Goal: Information Seeking & Learning: Learn about a topic

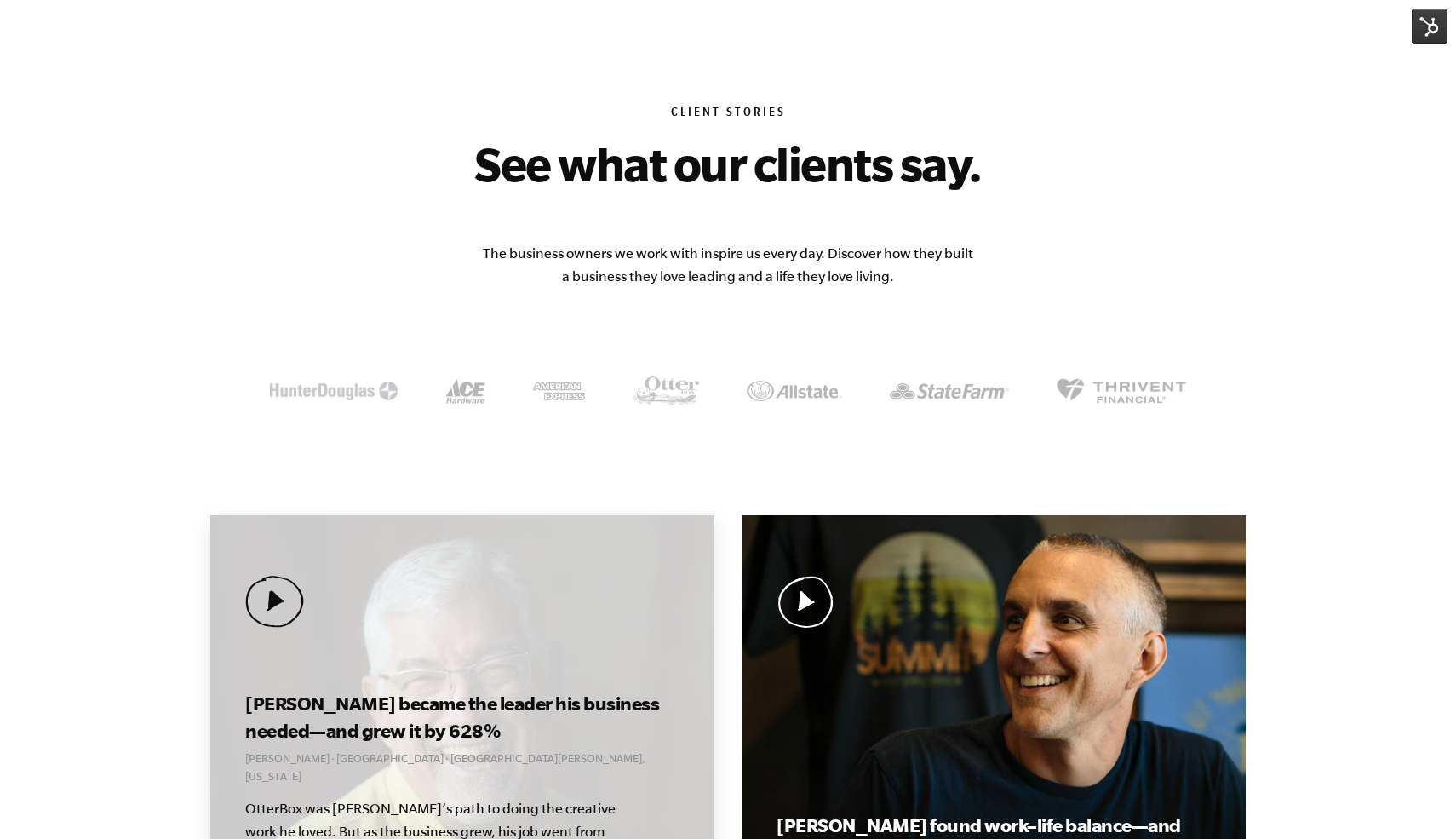
click at [510, 711] on h3 "[PERSON_NAME] became the leader his business needed—and grew it by 628%" at bounding box center [462, 717] width 433 height 54
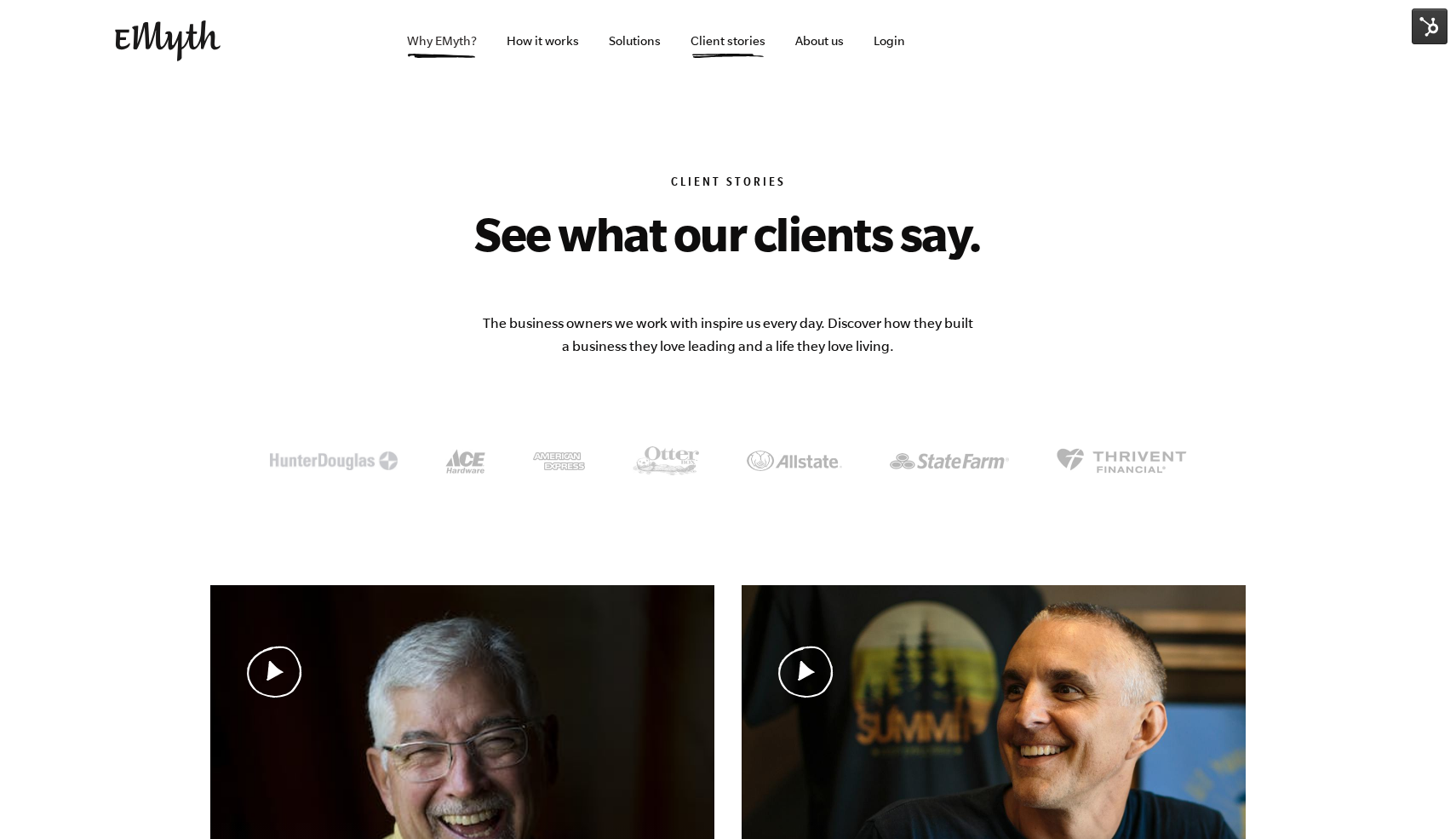
click at [432, 40] on link "Why EMyth?" at bounding box center [441, 40] width 97 height 82
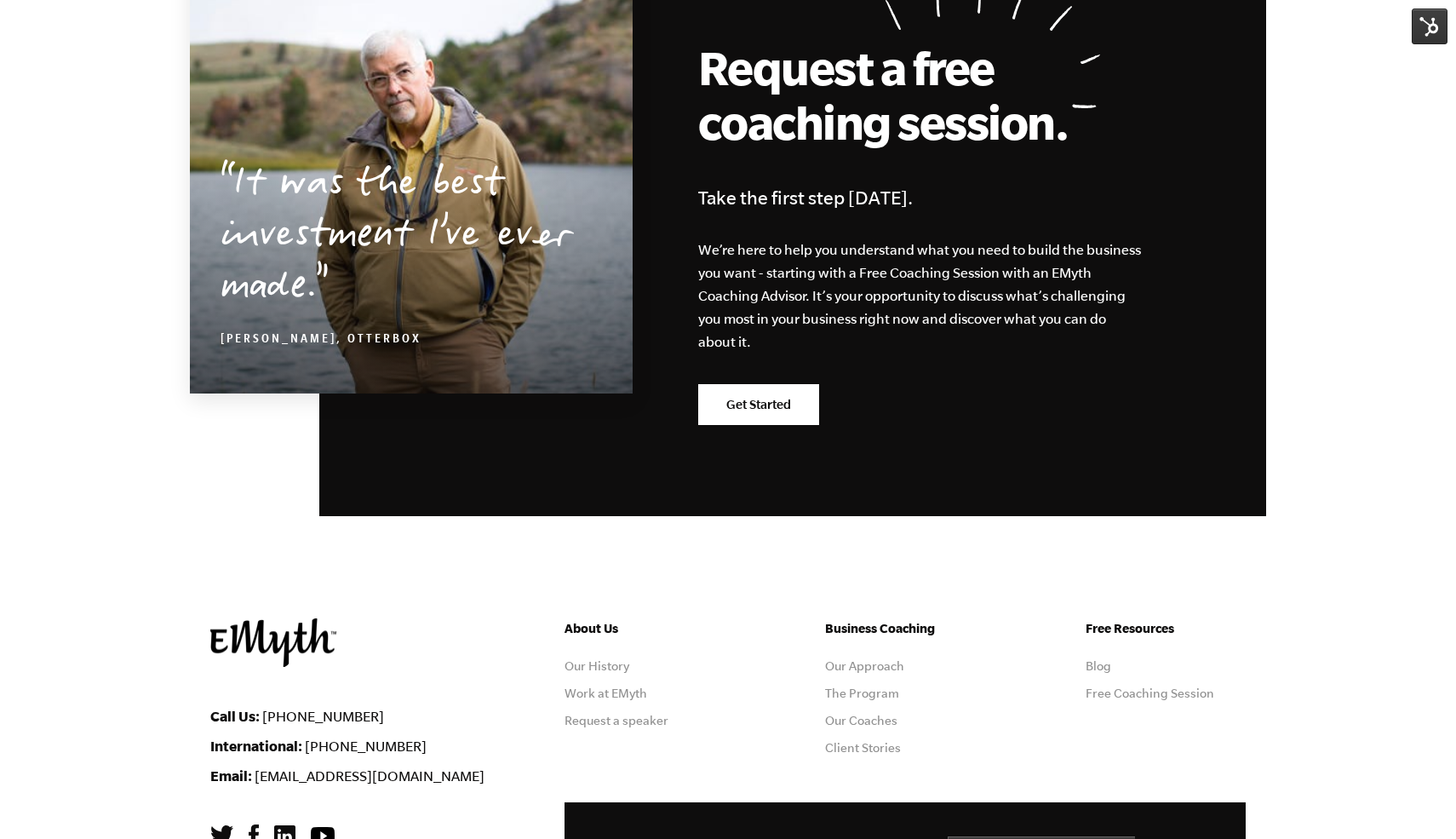
scroll to position [5296, 0]
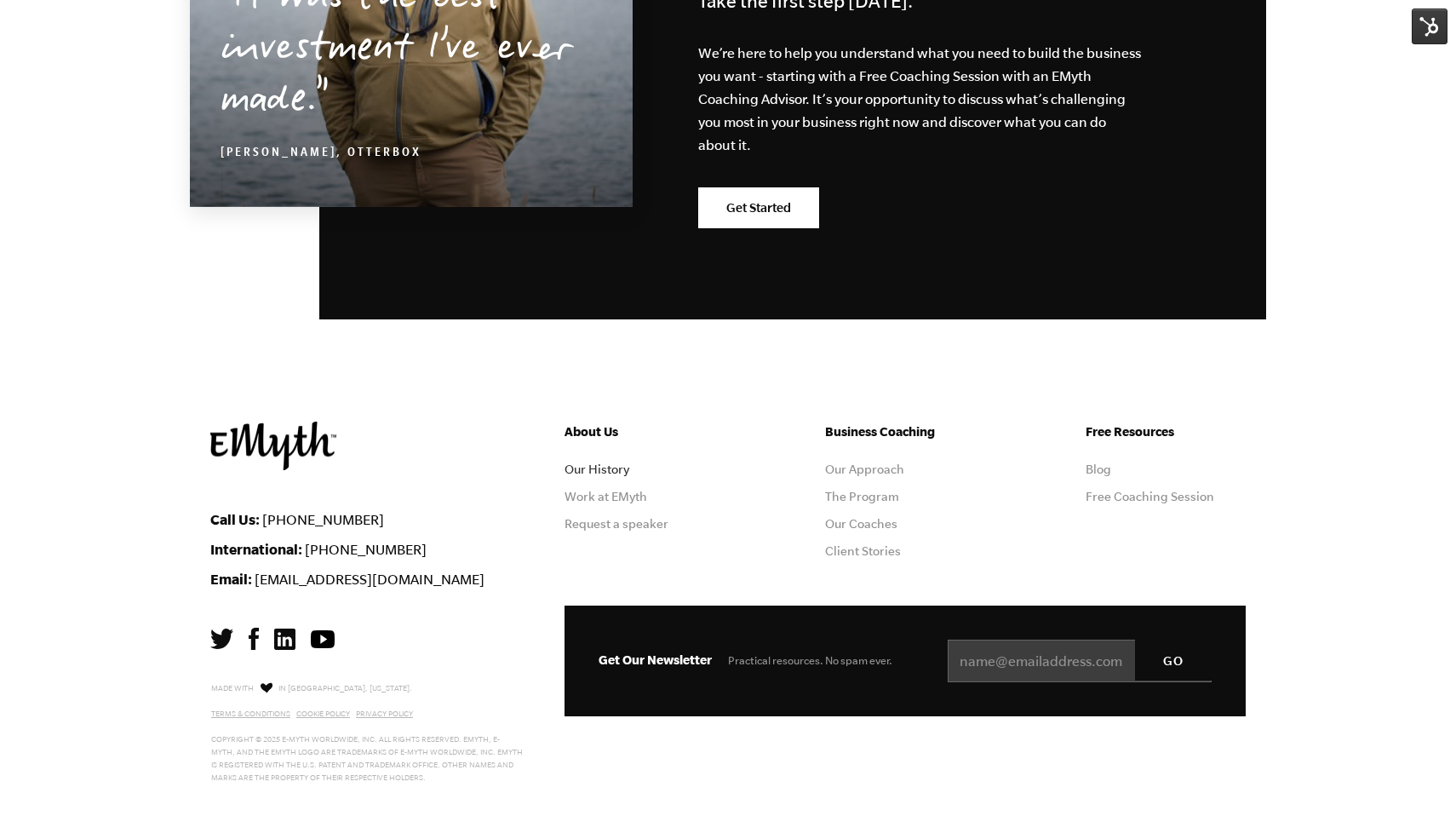
click at [611, 469] on link "Our History" at bounding box center [596, 470] width 65 height 14
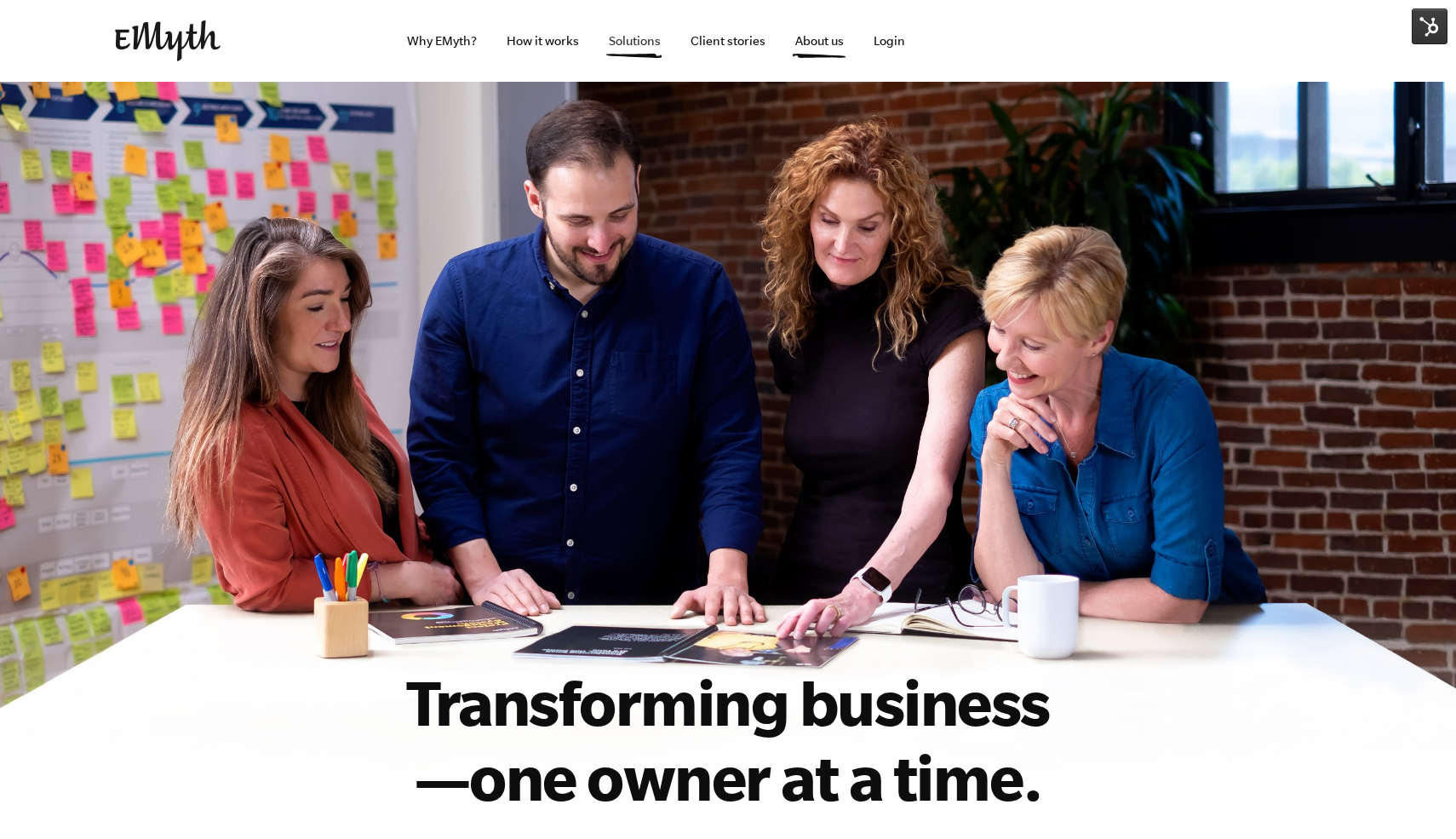
click at [636, 36] on link "Solutions" at bounding box center [635, 40] width 79 height 82
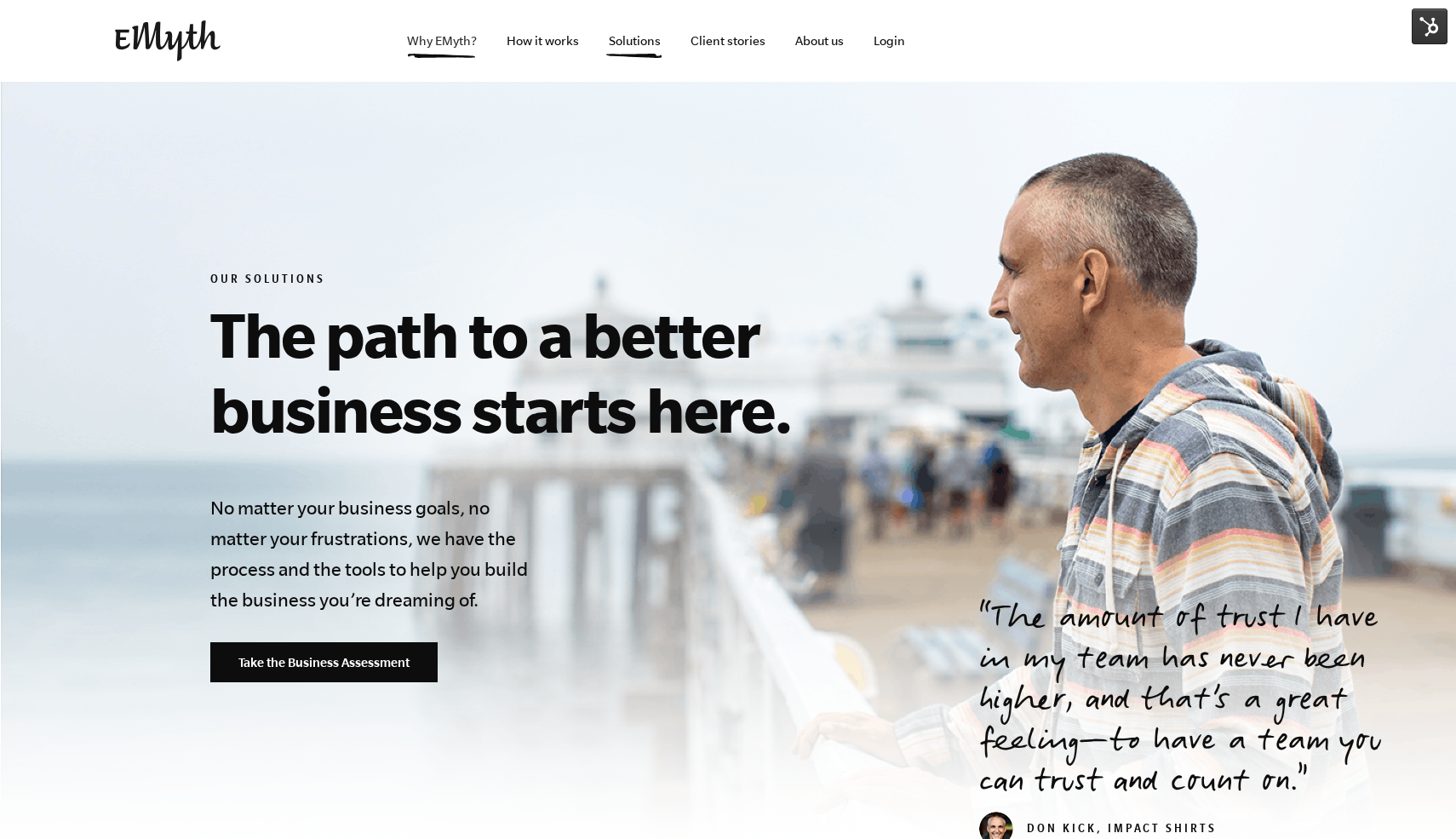
click at [452, 43] on link "Why EMyth?" at bounding box center [441, 40] width 97 height 82
click at [720, 46] on link "Client stories" at bounding box center [728, 40] width 102 height 82
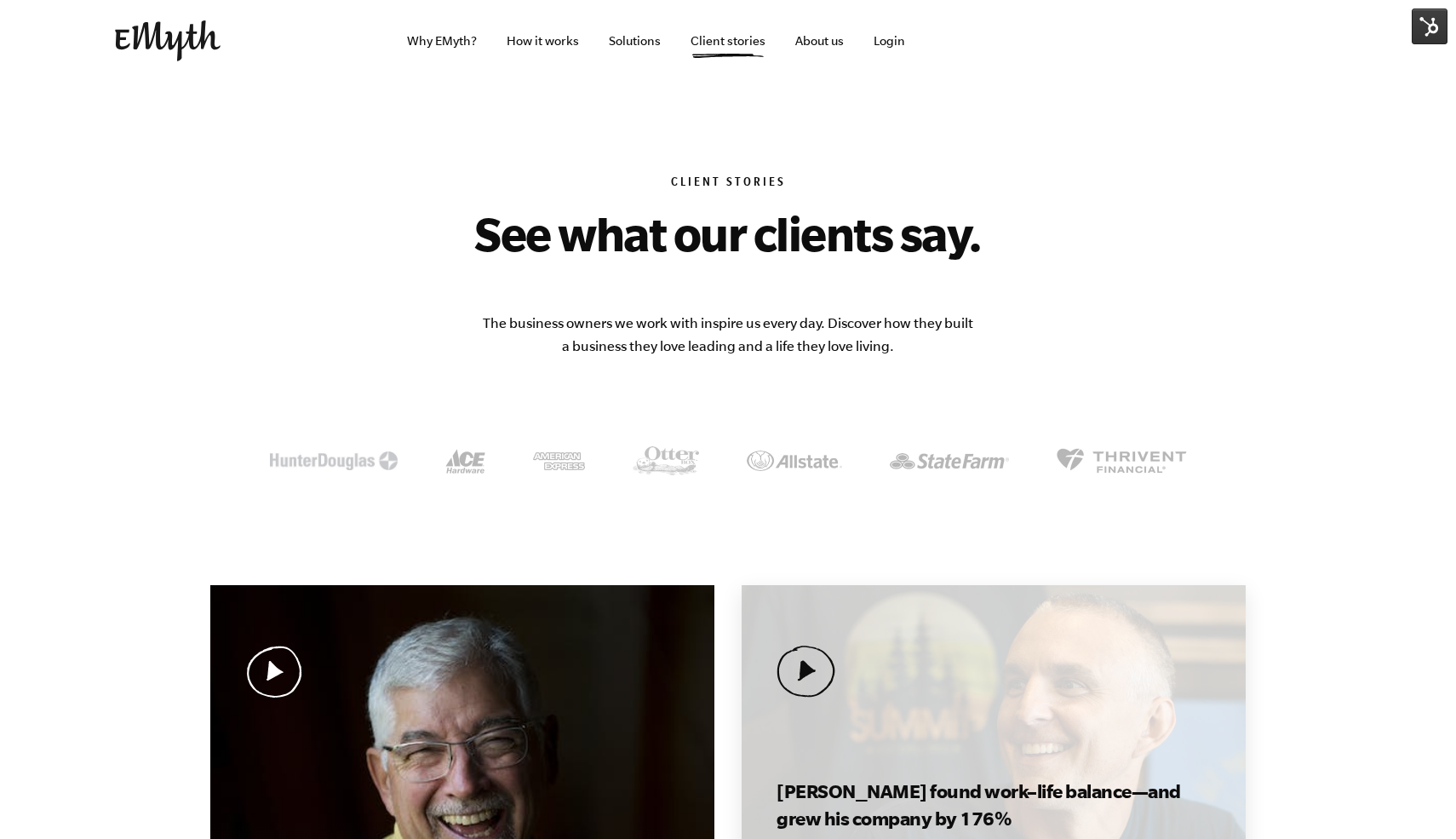
click at [1016, 725] on div "Don found work–life balance—and grew his company by 176% Don Kick · Impact Shir…" at bounding box center [993, 789] width 504 height 409
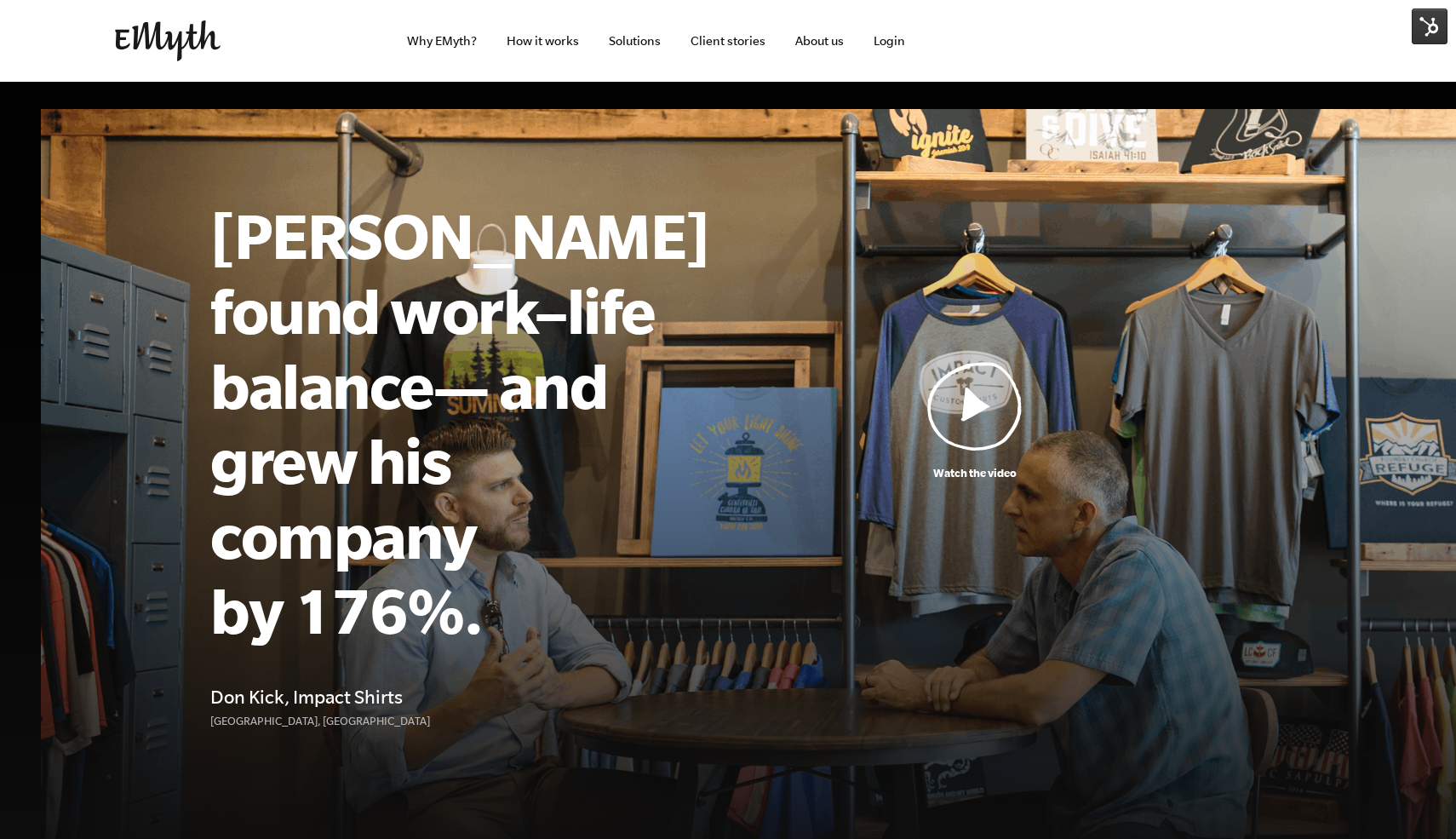
click at [976, 379] on img at bounding box center [974, 406] width 95 height 89
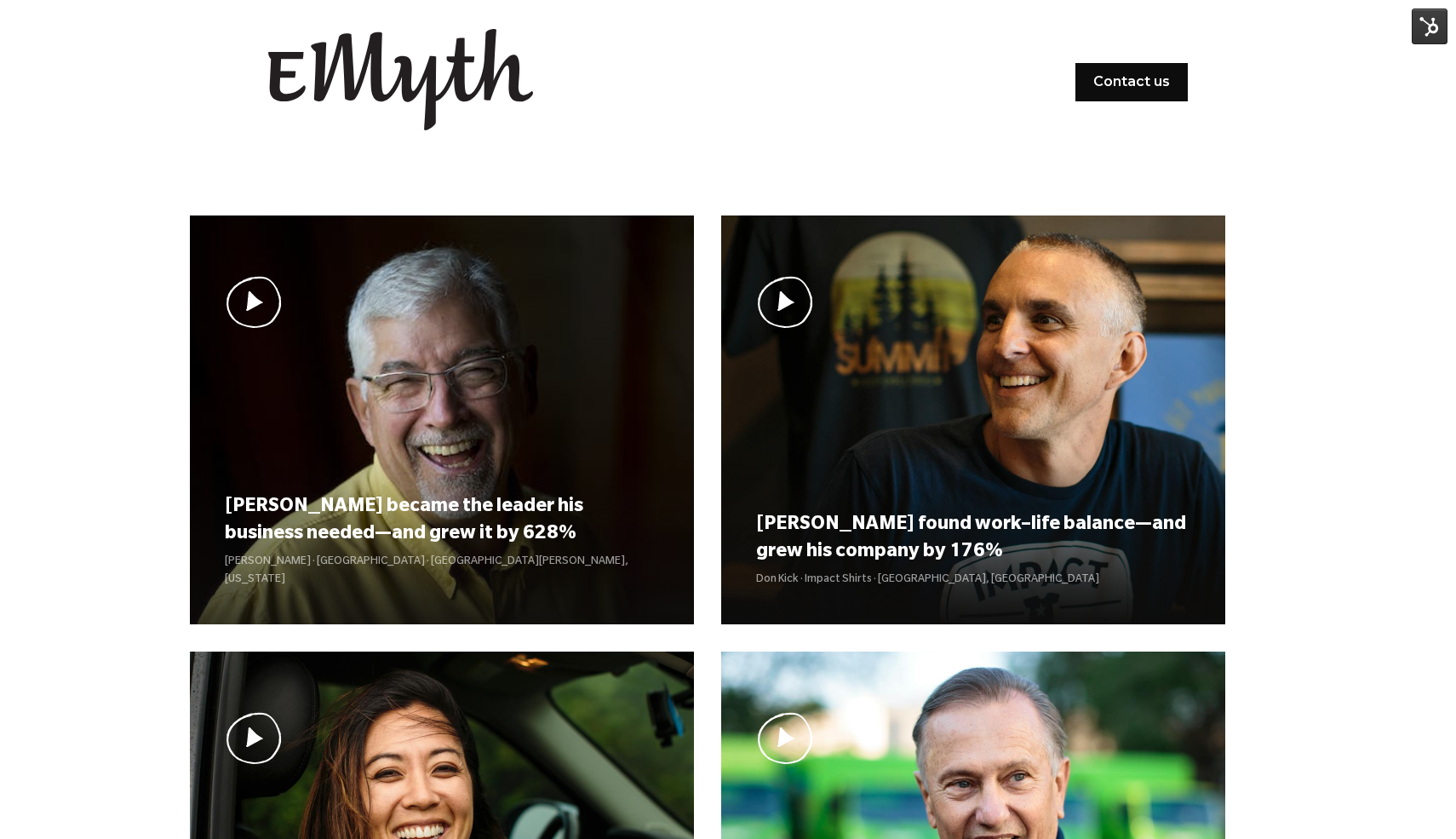
scroll to position [149, 0]
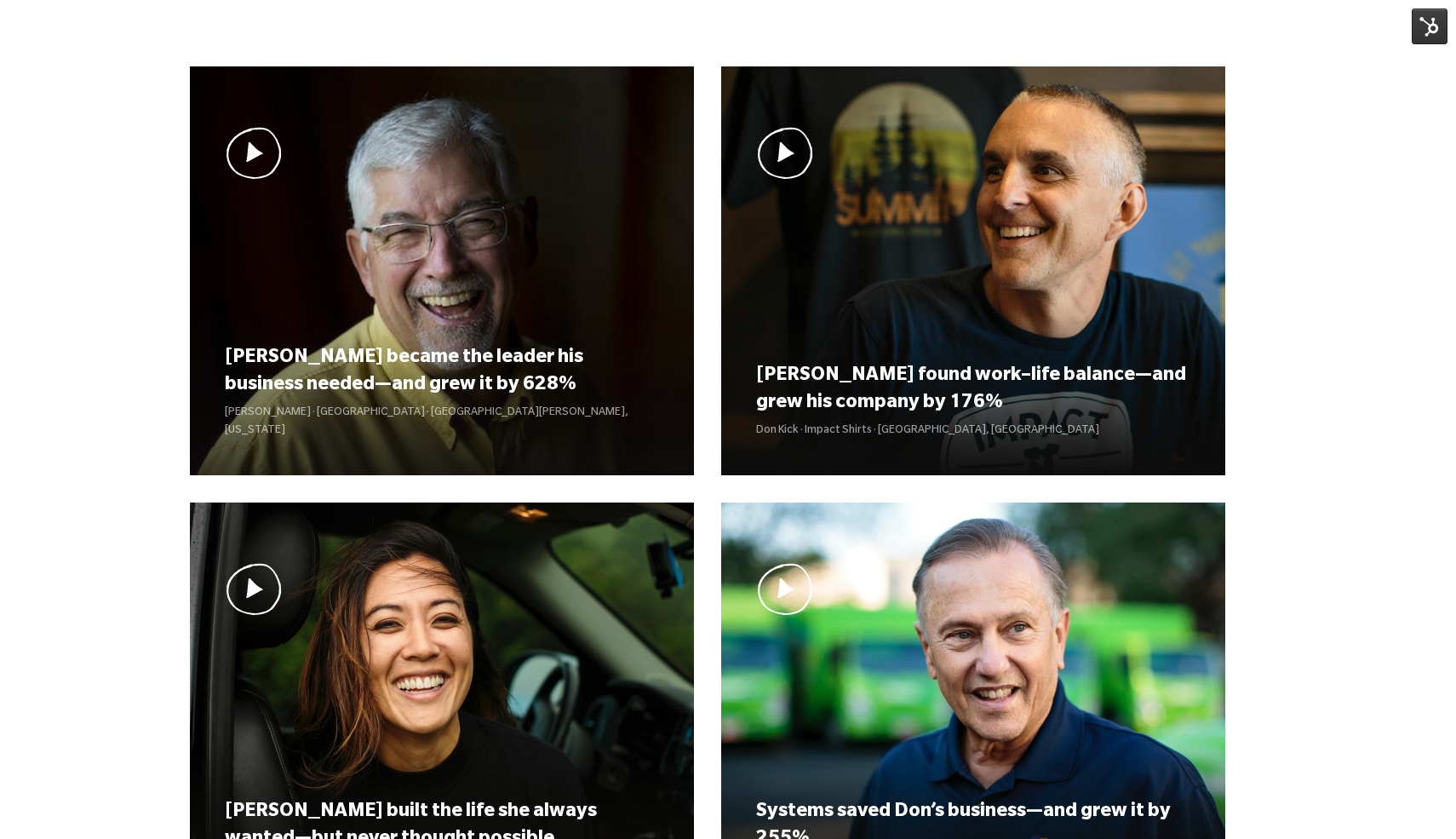
click at [42, 82] on div "[PERSON_NAME] became the leader his business needed—and grew it by 628% [PERSON…" at bounding box center [728, 605] width 1456 height 1179
